Goal: Task Accomplishment & Management: Complete application form

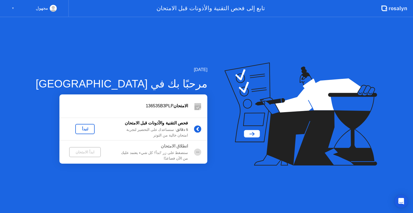
click at [79, 130] on div "لنبدأ" at bounding box center [84, 129] width 15 height 4
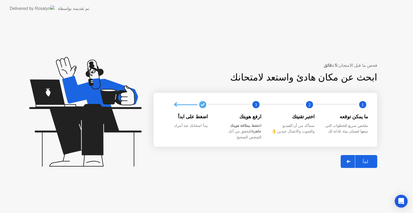
click at [363, 162] on div "ابدأ" at bounding box center [365, 161] width 20 height 5
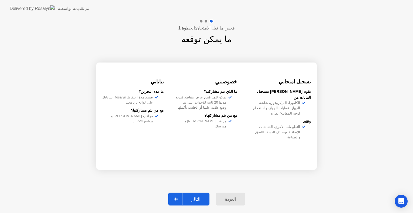
click at [193, 201] on div "التالي" at bounding box center [195, 199] width 25 height 5
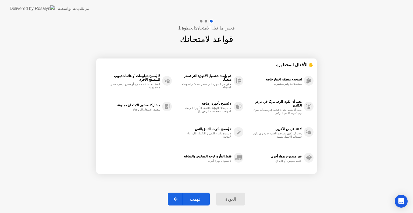
click at [201, 200] on div "فهمت" at bounding box center [195, 199] width 26 height 5
select select "**********"
select select "*******"
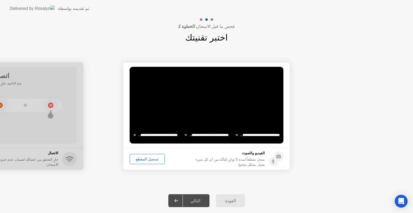
click at [141, 159] on div "تسجيل المقطع" at bounding box center [146, 159] width 31 height 4
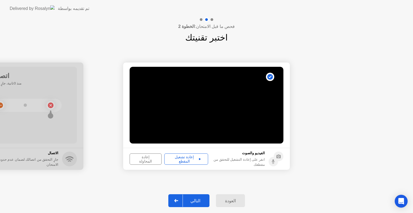
click at [185, 159] on div "إعادة تشغيل المقطع" at bounding box center [186, 159] width 40 height 9
click at [200, 204] on div "التالي" at bounding box center [195, 201] width 25 height 5
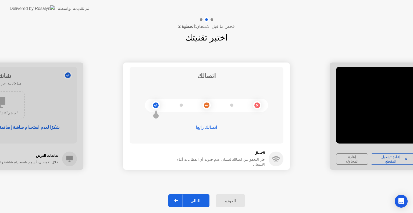
click at [195, 200] on div "التالي" at bounding box center [195, 201] width 25 height 5
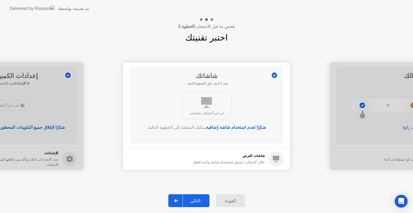
click at [197, 203] on div "التالي" at bounding box center [195, 201] width 25 height 5
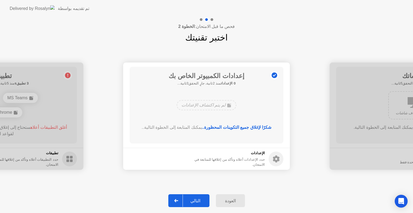
click at [197, 203] on div "التالي" at bounding box center [195, 201] width 25 height 5
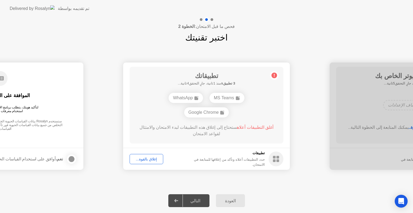
click at [147, 159] on div "إغلاق بالقوة..." at bounding box center [146, 159] width 30 height 4
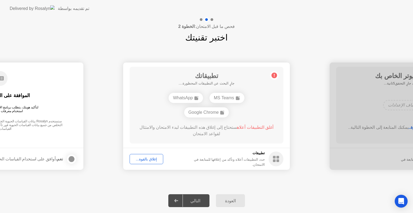
click at [197, 203] on div "التالي" at bounding box center [195, 201] width 25 height 5
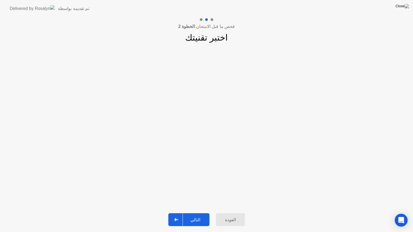
click at [195, 213] on div "التالي" at bounding box center [195, 219] width 25 height 5
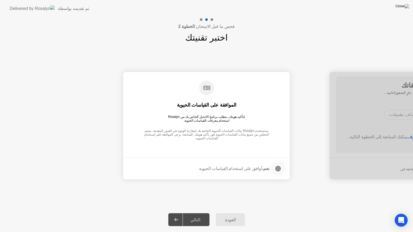
click at [275, 169] on div at bounding box center [278, 168] width 6 height 6
click at [203, 213] on div "التالي" at bounding box center [195, 219] width 25 height 5
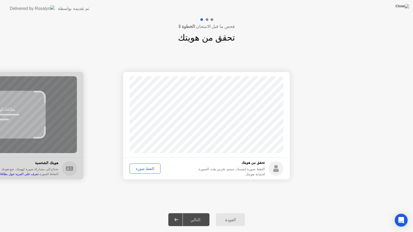
click at [139, 170] on div "التقط صورة" at bounding box center [144, 169] width 27 height 4
click at [198, 213] on div "التالي" at bounding box center [195, 219] width 25 height 5
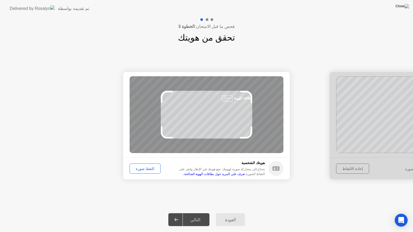
click at [194, 213] on div "التالي" at bounding box center [195, 219] width 25 height 5
click at [139, 170] on div "التقط صورة" at bounding box center [144, 169] width 27 height 4
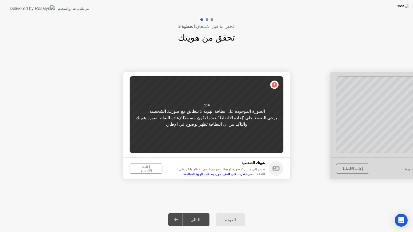
click at [145, 171] on div "إعادة الالتقاط" at bounding box center [145, 168] width 29 height 9
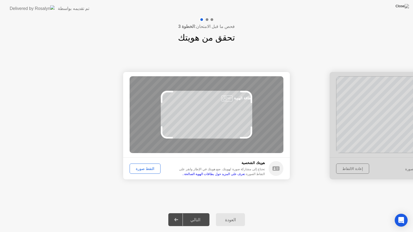
click at [148, 168] on div "التقط صورة" at bounding box center [144, 169] width 27 height 4
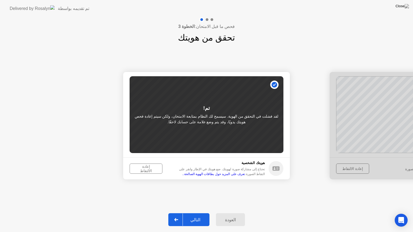
click at [197, 213] on button "التالي" at bounding box center [188, 219] width 41 height 13
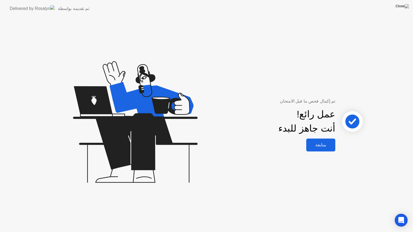
click at [321, 146] on div "متابعة" at bounding box center [321, 144] width 26 height 5
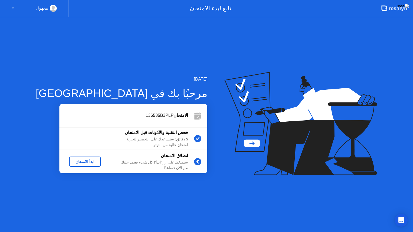
click at [73, 163] on div "ابدأ الامتحان" at bounding box center [84, 162] width 27 height 4
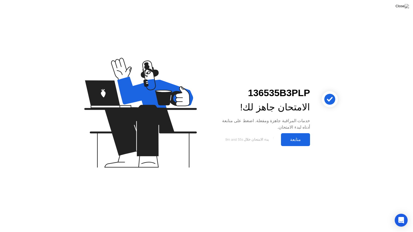
click at [294, 143] on button "متابعة" at bounding box center [295, 139] width 29 height 13
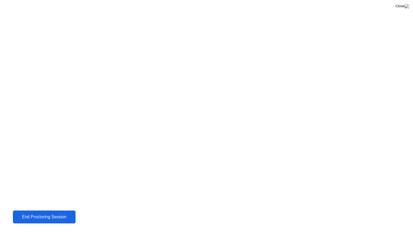
click at [44, 213] on div "End Proctoring Session" at bounding box center [44, 217] width 60 height 5
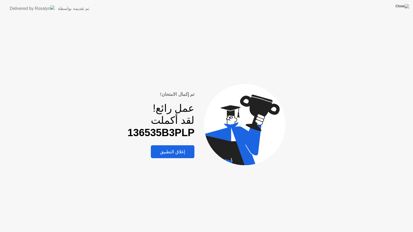
click at [182, 149] on div "إغلاق التطبيق" at bounding box center [172, 152] width 41 height 6
